Goal: Task Accomplishment & Management: Manage account settings

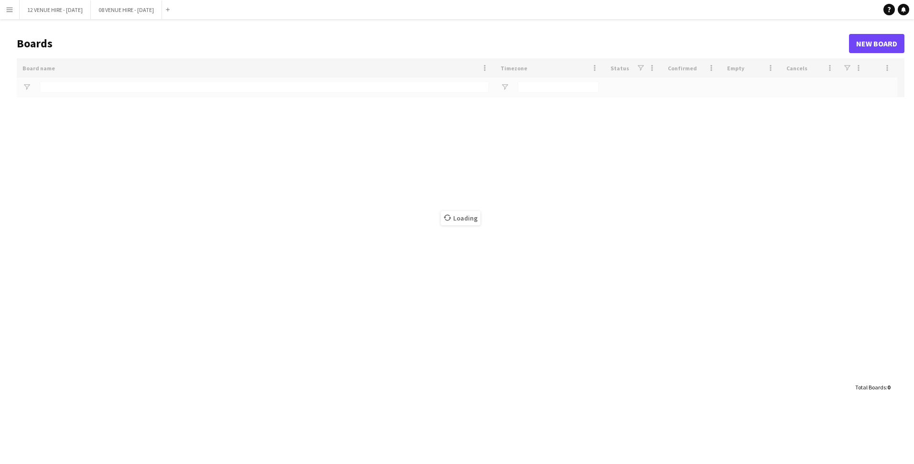
type input "******"
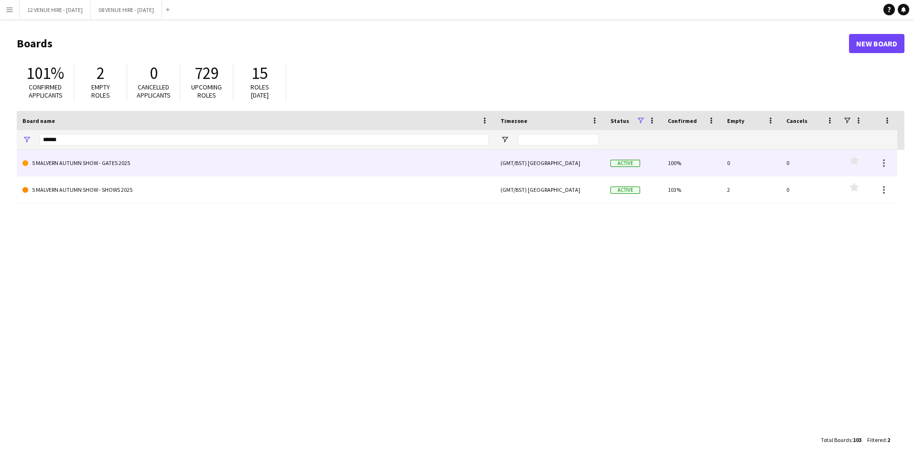
click at [107, 161] on link "5 MALVERN AUTUMN SHOW - GATES 2025" at bounding box center [255, 163] width 467 height 27
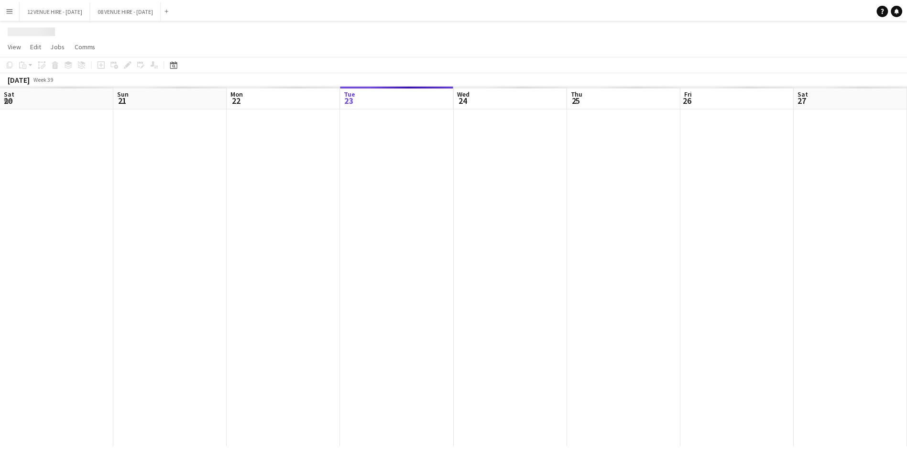
scroll to position [0, 229]
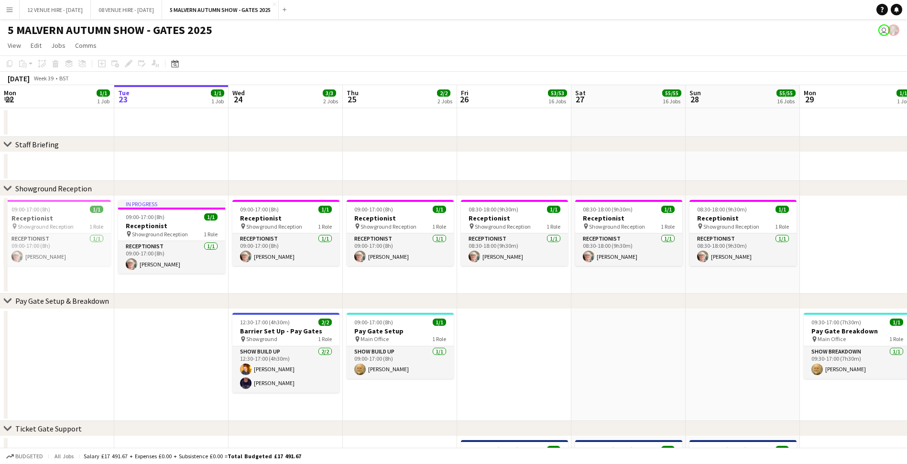
click at [240, 61] on app-toolbar "Copy Paste Paste Ctrl+V Paste with crew Ctrl+Shift+V Paste linked Job [GEOGRAPH…" at bounding box center [453, 63] width 907 height 16
click at [231, 65] on app-toolbar "Copy Paste Paste Ctrl+V Paste with crew Ctrl+Shift+V Paste linked Job [GEOGRAPH…" at bounding box center [453, 63] width 907 height 16
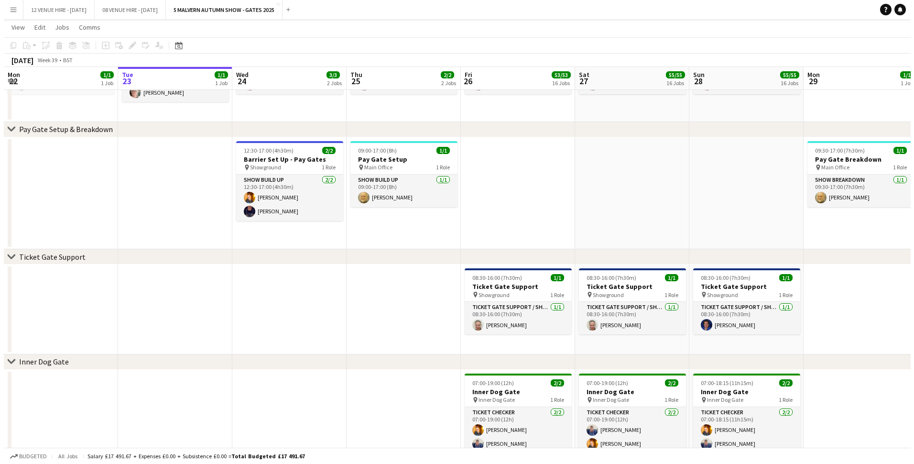
scroll to position [0, 0]
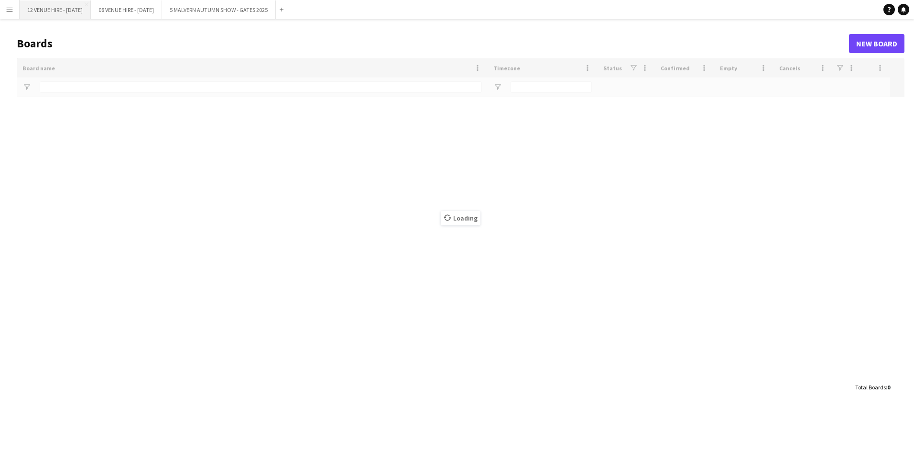
type input "******"
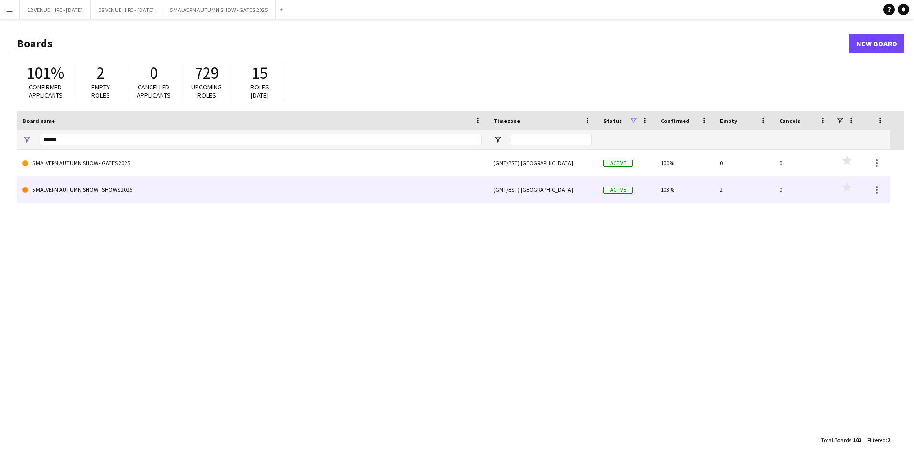
click at [98, 186] on link "5 MALVERN AUTUMN SHOW - SHOWS 2025" at bounding box center [252, 189] width 460 height 27
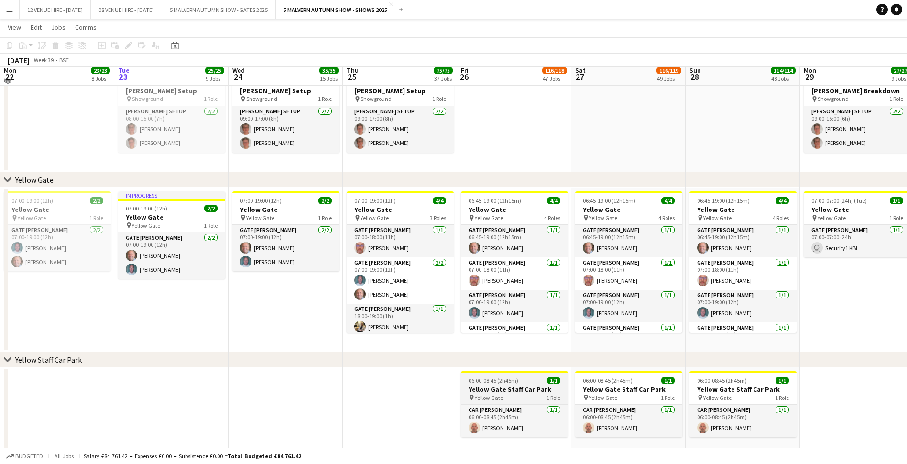
scroll to position [571, 0]
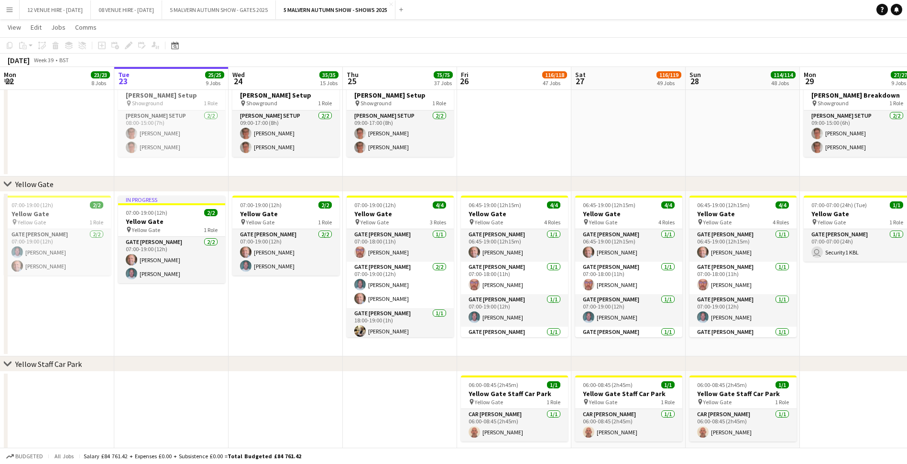
click at [207, 45] on app-toolbar "Copy Paste Paste Ctrl+V Paste with crew Ctrl+Shift+V Paste linked Job [GEOGRAPH…" at bounding box center [453, 45] width 907 height 16
click at [187, 45] on app-toolbar "Copy Paste Paste Ctrl+V Paste with crew Ctrl+Shift+V Paste linked Job [GEOGRAPH…" at bounding box center [453, 45] width 907 height 16
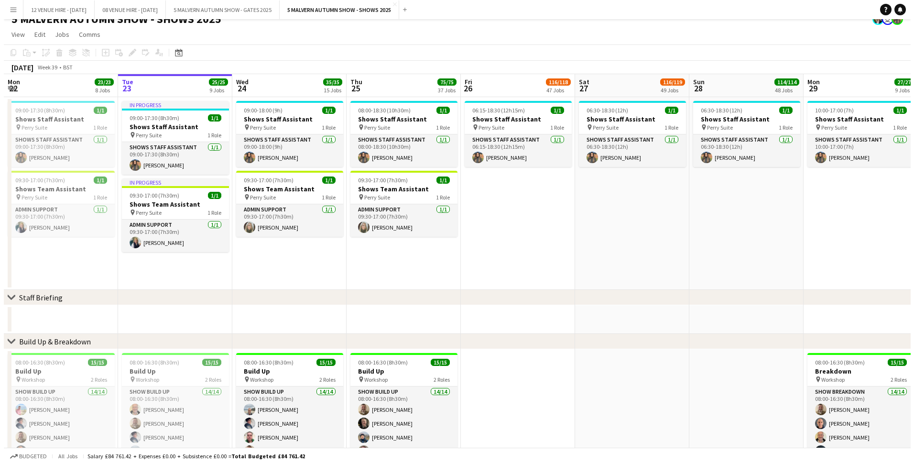
scroll to position [0, 0]
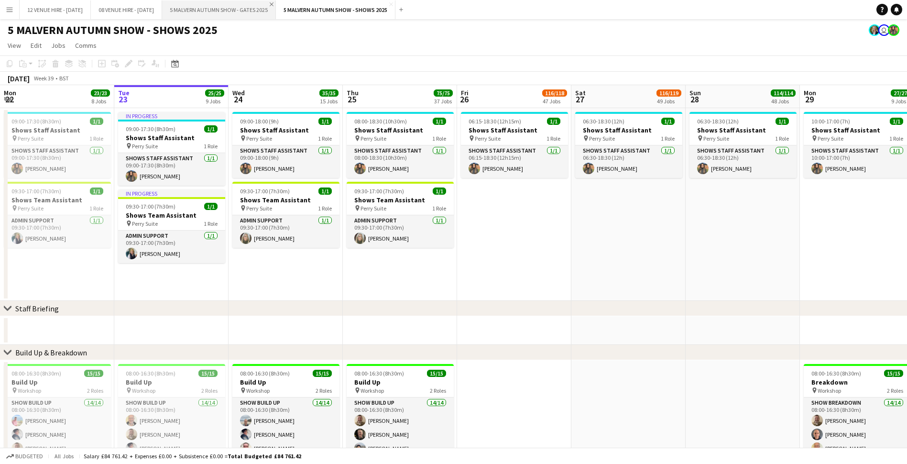
click at [274, 2] on app-icon "Close" at bounding box center [272, 4] width 4 height 4
click at [282, 2] on button "5 MALVERN AUTUMN SHOW - SHOWS 2025 Close" at bounding box center [222, 9] width 120 height 19
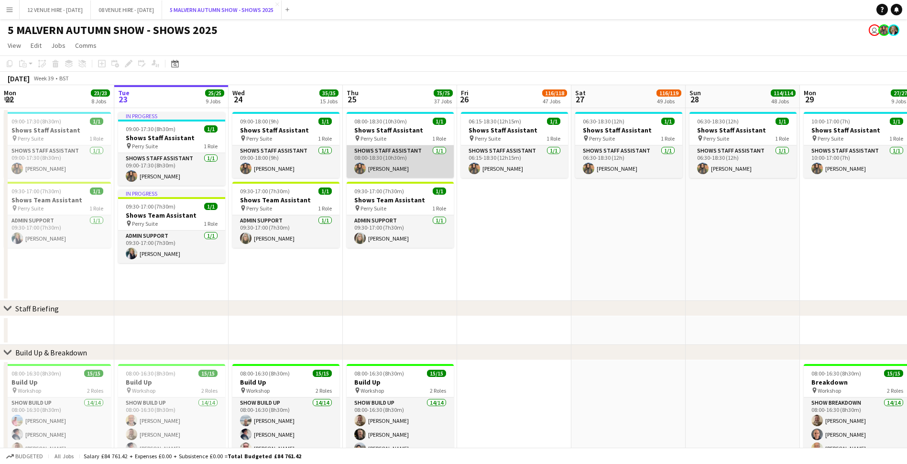
scroll to position [48, 0]
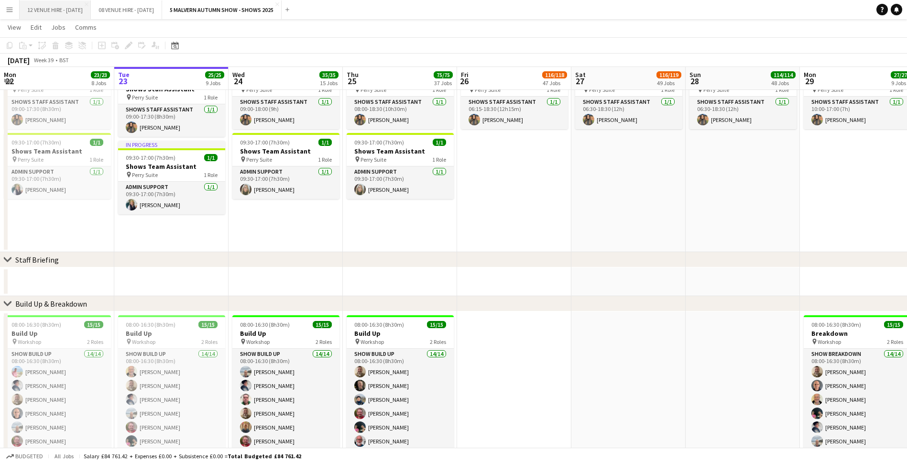
click at [87, 7] on button "12 VENUE HIRE - [DATE] Close" at bounding box center [55, 9] width 71 height 19
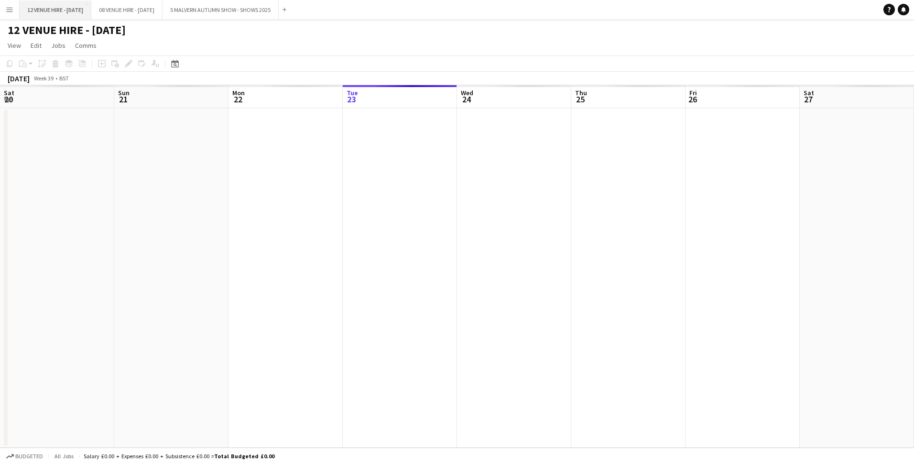
scroll to position [0, 229]
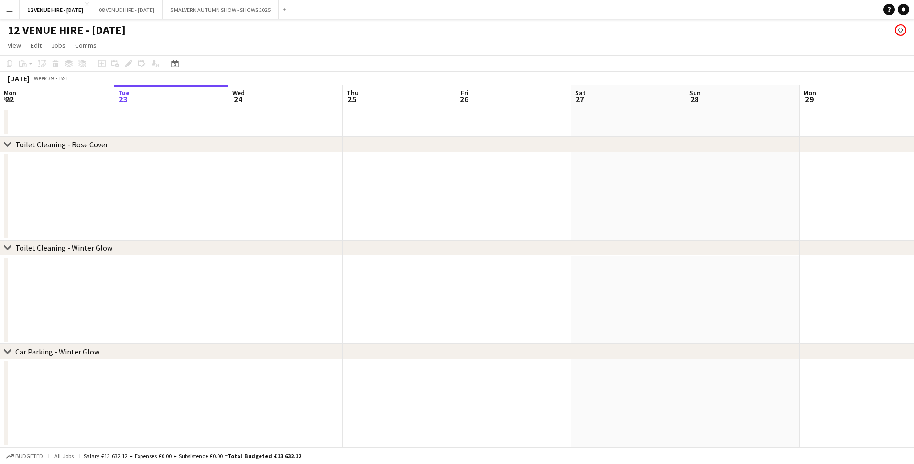
drag, startPoint x: 325, startPoint y: 248, endPoint x: 730, endPoint y: 249, distance: 405.6
click at [730, 250] on div "chevron-right Toilet Cleaning - Winter Glow" at bounding box center [457, 248] width 914 height 15
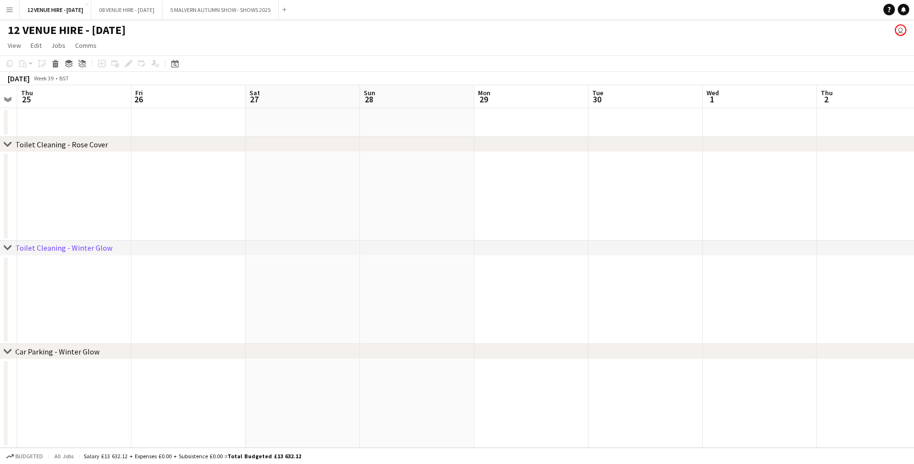
drag, startPoint x: 393, startPoint y: 194, endPoint x: 40, endPoint y: 184, distance: 353.1
click at [45, 189] on app-calendar-viewport "Mon 22 Tue 23 Wed 24 Thu 25 Fri 26 Sat 27 Sun 28 Mon 29 Tue 30 Wed 1 Thu 2 Fri …" at bounding box center [457, 266] width 914 height 363
drag, startPoint x: 477, startPoint y: 190, endPoint x: 0, endPoint y: 163, distance: 478.0
click at [0, 168] on html "Menu Boards Boards Boards All jobs Status Workforce Workforce My Workforce Recr…" at bounding box center [457, 232] width 914 height 464
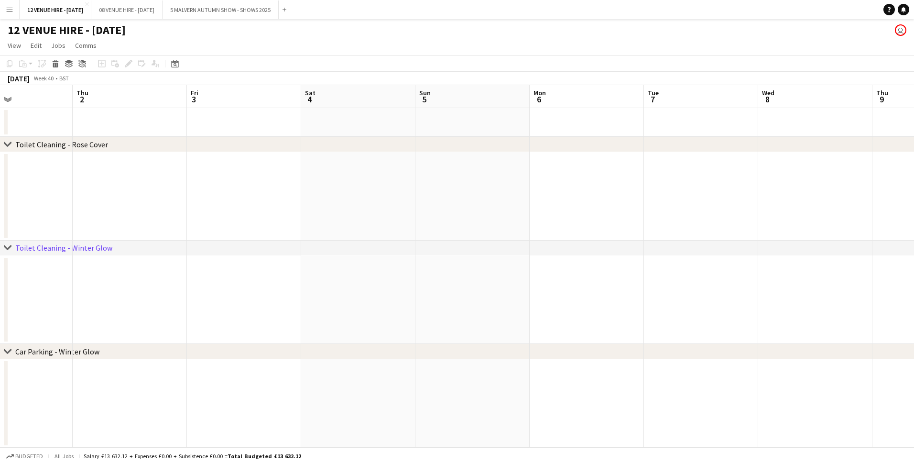
drag, startPoint x: 397, startPoint y: 194, endPoint x: 13, endPoint y: 181, distance: 384.3
click at [0, 186] on html "Menu Boards Boards Boards All jobs Status Workforce Workforce My Workforce Recr…" at bounding box center [457, 232] width 914 height 464
drag, startPoint x: 603, startPoint y: 176, endPoint x: 157, endPoint y: 177, distance: 445.7
click at [160, 177] on app-calendar-viewport "Tue 30 Wed 1 Thu 2 Fri 3 Sat 4 Sun 5 Mon 6 Tue 7 Wed 8 Thu 9 Fri 10 Sat 11 Sun …" at bounding box center [457, 266] width 914 height 363
drag, startPoint x: 673, startPoint y: 175, endPoint x: 210, endPoint y: 178, distance: 463.0
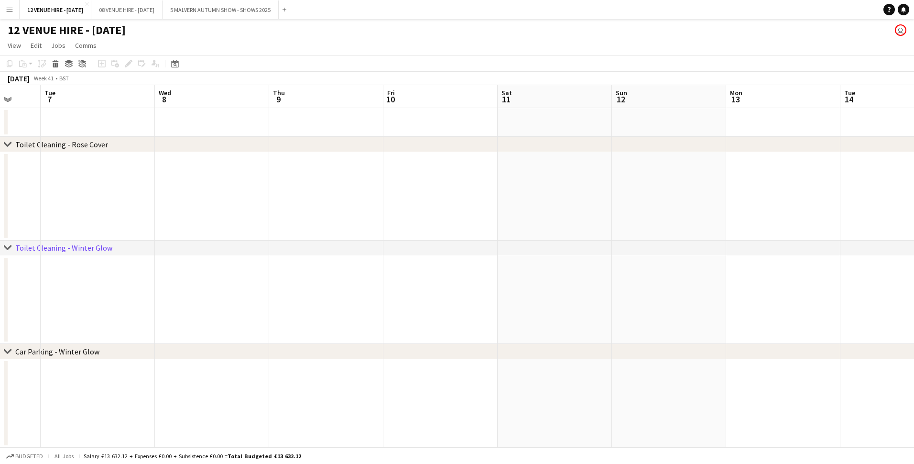
click at [221, 178] on app-calendar-viewport "Sat 4 Sun 5 Mon 6 Tue 7 Wed 8 Thu 9 Fri 10 Sat 11 Sun 12 Mon 13 Tue 14 Wed 15 T…" at bounding box center [457, 266] width 914 height 363
drag, startPoint x: 784, startPoint y: 179, endPoint x: 184, endPoint y: 177, distance: 600.7
click at [215, 177] on app-calendar-viewport "Wed 8 Thu 9 Fri 10 Sat 11 Sun 12 Mon 13 Tue 14 Wed 15 Thu 16 Fri 17 Sat 18 Sun …" at bounding box center [457, 266] width 914 height 363
drag, startPoint x: 811, startPoint y: 177, endPoint x: 226, endPoint y: 174, distance: 584.9
click at [228, 174] on app-calendar-viewport "Mon 13 Tue 14 Wed 15 Thu 16 Fri 17 Sat 18 Sun 19 Mon 20 Tue 21 Wed 22 Thu 23 Fr…" at bounding box center [457, 266] width 914 height 363
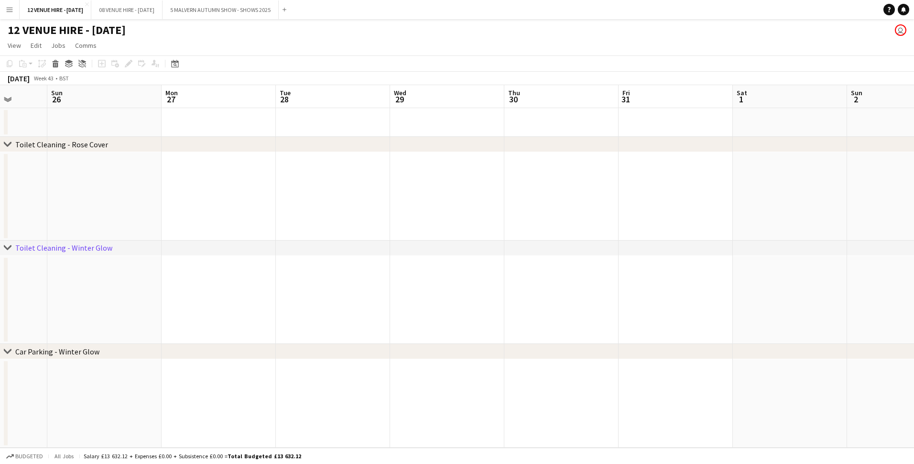
drag, startPoint x: 726, startPoint y: 171, endPoint x: 166, endPoint y: 187, distance: 560.3
click at [195, 189] on app-calendar-viewport "Thu 23 Fri 24 Sat 25 Sun 26 Mon 27 Tue 28 Wed 29 Thu 30 Fri 31 Sat 1 Sun 2 Mon …" at bounding box center [457, 266] width 914 height 363
drag, startPoint x: 595, startPoint y: 165, endPoint x: 42, endPoint y: 183, distance: 553.2
click at [106, 183] on app-calendar-viewport "Mon 27 Tue 28 Wed 29 Thu 30 Fri 31 Sat 1 Sun 2 Mon 3 Tue 4 Wed 5 Thu 6 Fri 7 Sa…" at bounding box center [457, 266] width 914 height 363
drag, startPoint x: 698, startPoint y: 165, endPoint x: 83, endPoint y: 171, distance: 614.6
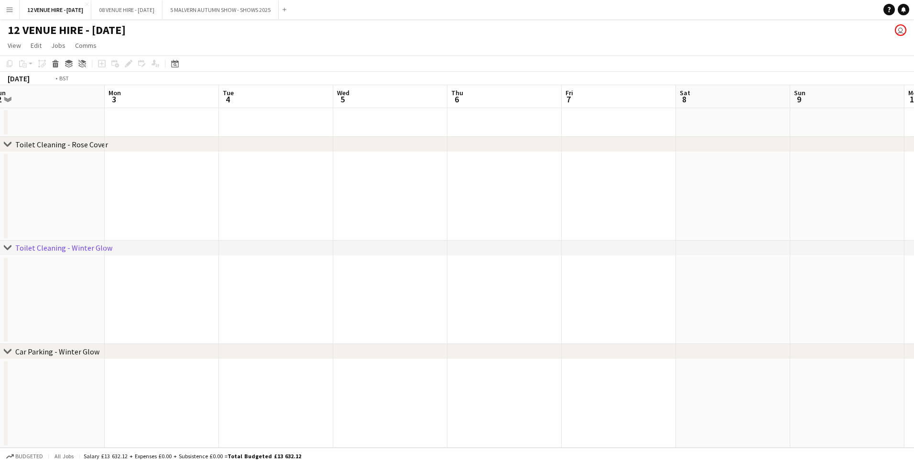
click at [83, 171] on app-calendar-viewport "Thu 30 Fri 31 Sat 1 Sun 2 Mon 3 Tue 4 Wed 5 Thu 6 Fri 7 Sat 8 Sun 9 Mon 10 Tue …" at bounding box center [457, 266] width 914 height 363
drag, startPoint x: 735, startPoint y: 170, endPoint x: 160, endPoint y: 176, distance: 574.9
click at [170, 176] on app-calendar-viewport "Tue 4 Wed 5 Thu 6 Fri 7 Sat 8 Sun 9 Mon 10 Tue 11 Wed 12 Thu 13 Fri 14 Sat 15 S…" at bounding box center [457, 266] width 914 height 363
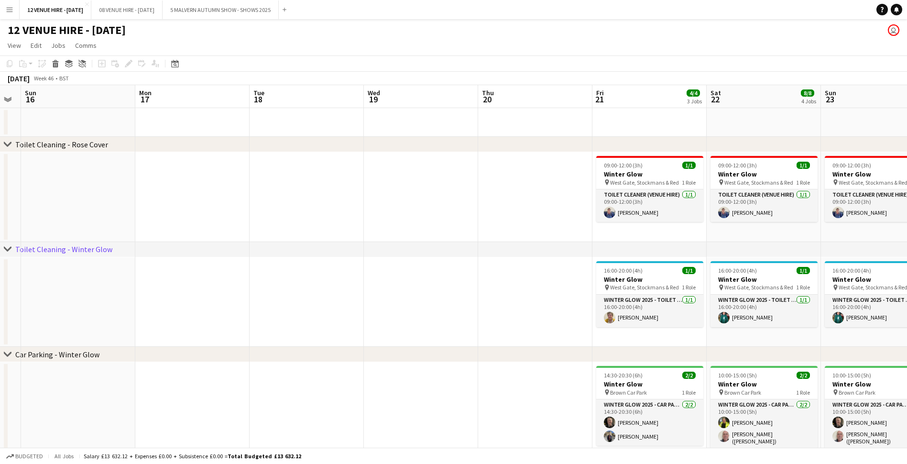
scroll to position [0, 340]
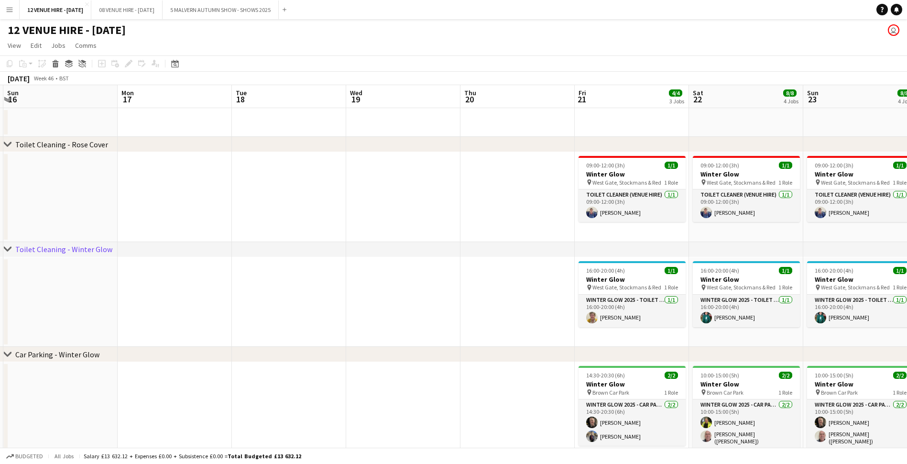
drag, startPoint x: 679, startPoint y: 172, endPoint x: 223, endPoint y: 189, distance: 455.6
click at [223, 189] on app-calendar-viewport "Thu 13 Fri 14 Sat 15 Sun 16 Mon 17 Tue 18 Wed 19 Thu 20 Fri 21 4/4 3 Jobs Sat 2…" at bounding box center [453, 331] width 907 height 493
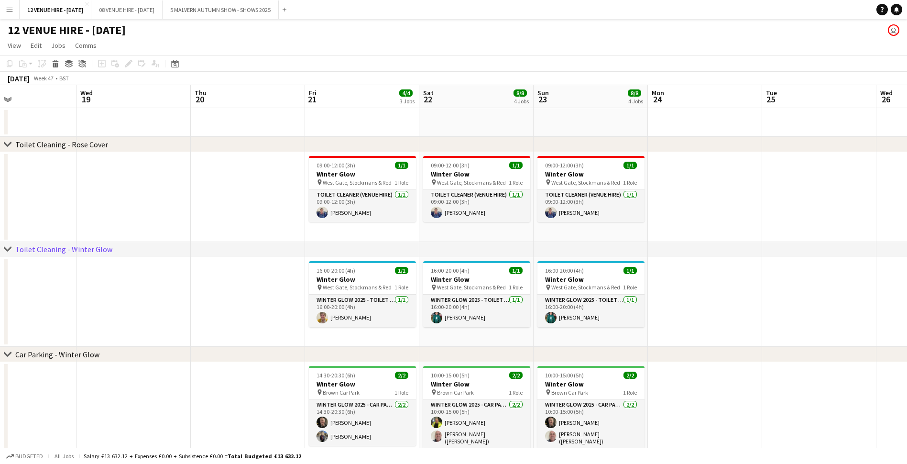
scroll to position [0, 319]
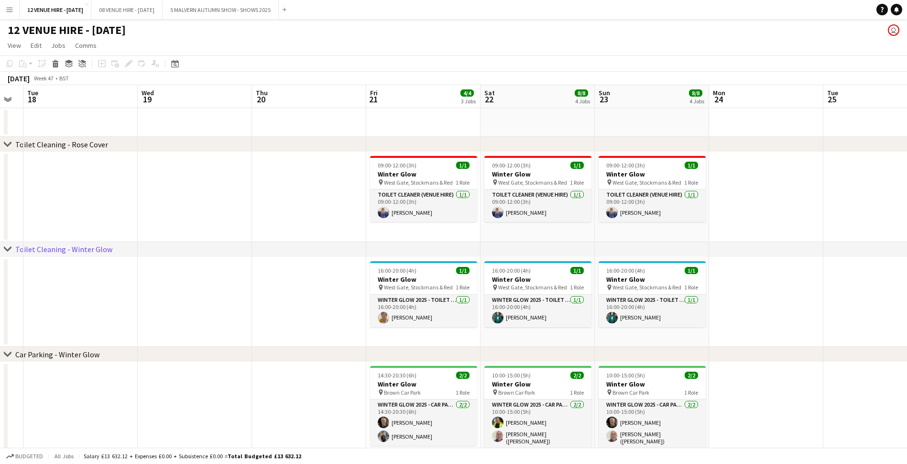
drag, startPoint x: 549, startPoint y: 199, endPoint x: 341, endPoint y: 212, distance: 208.0
click at [341, 212] on app-calendar-viewport "Sat 15 Sun 16 Mon 17 Tue 18 Wed 19 Thu 20 Fri 21 4/4 3 Jobs Sat 22 8/8 4 Jobs S…" at bounding box center [453, 331] width 907 height 493
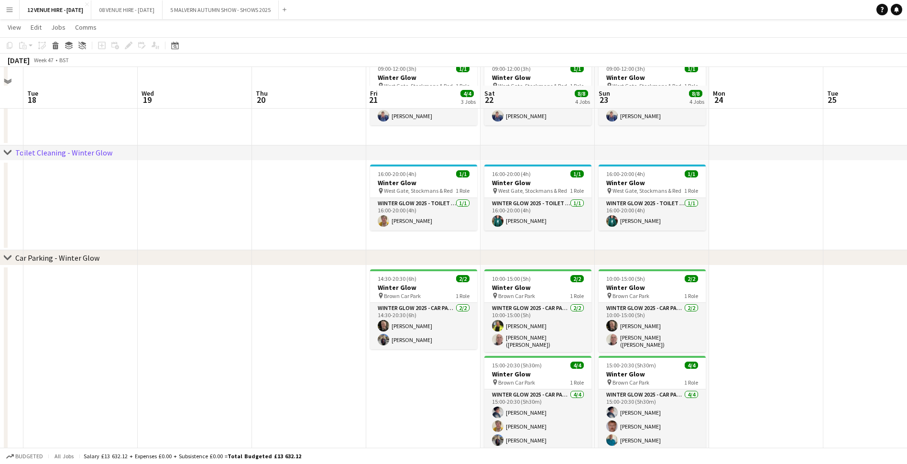
scroll to position [129, 0]
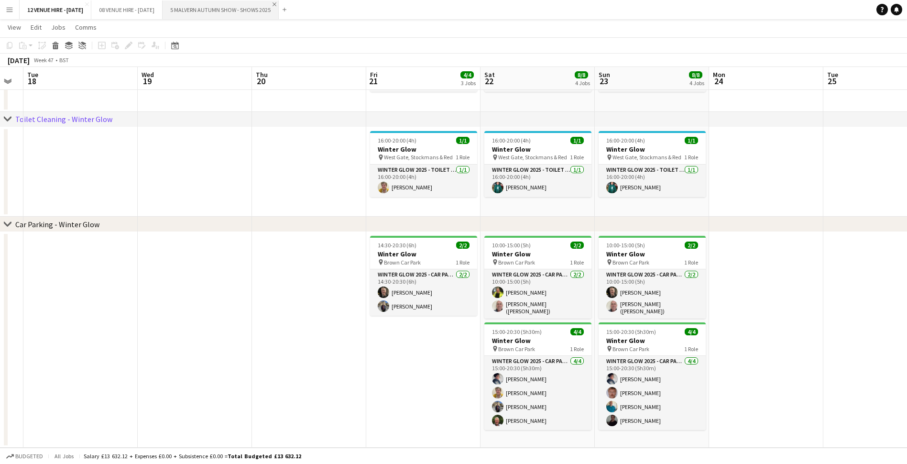
click at [276, 3] on app-icon "Close" at bounding box center [275, 4] width 4 height 4
click at [163, 1] on button "08 VENUE HIRE - [DATE] Close" at bounding box center [126, 9] width 71 height 19
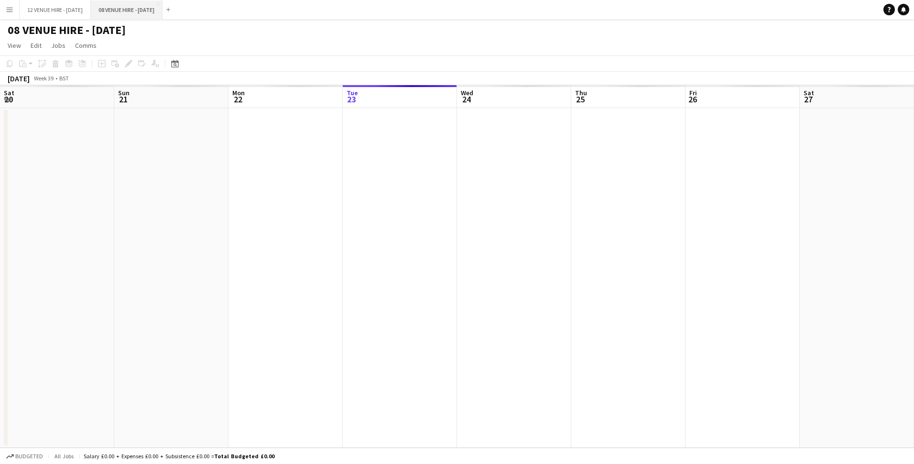
scroll to position [0, 229]
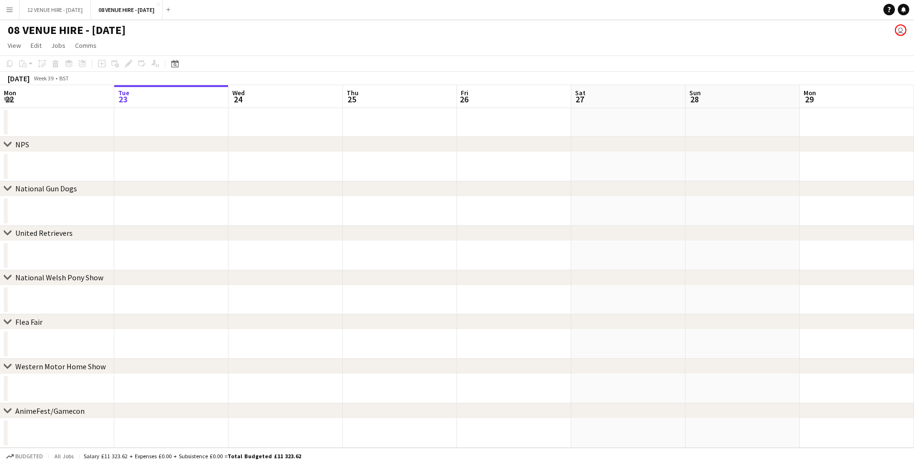
click at [902, 31] on app-user-avatar "user" at bounding box center [900, 29] width 11 height 11
click at [901, 28] on app-user-avatar "user" at bounding box center [900, 29] width 11 height 11
click at [895, 29] on app-user-avatar "user" at bounding box center [900, 29] width 11 height 11
click at [7, 12] on app-icon "Menu" at bounding box center [10, 10] width 8 height 8
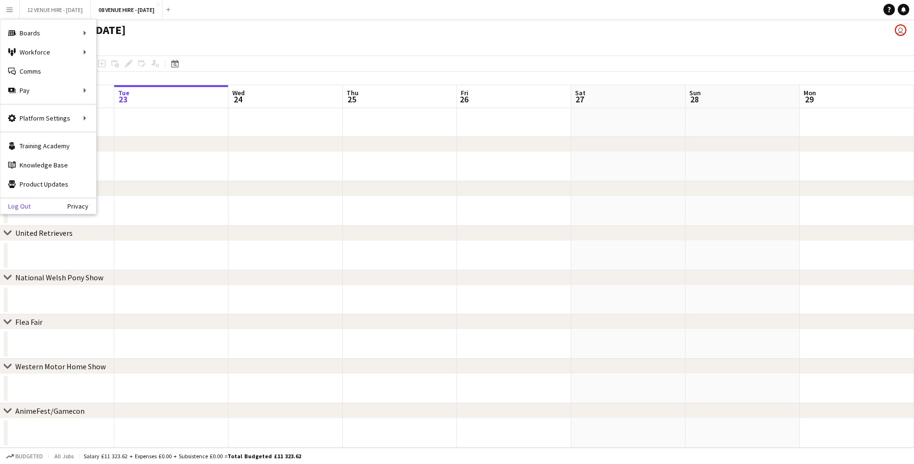
click at [20, 207] on link "Log Out" at bounding box center [15, 206] width 30 height 8
